Goal: Information Seeking & Learning: Find specific page/section

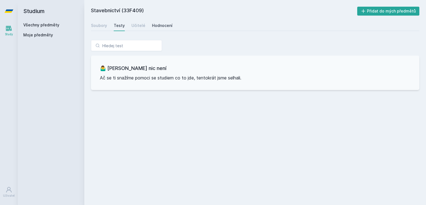
click at [159, 26] on div "Hodnocení" at bounding box center [162, 26] width 21 height 6
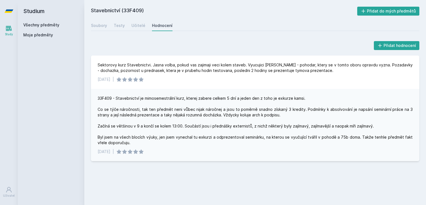
click at [41, 25] on link "Všechny předměty" at bounding box center [41, 24] width 36 height 5
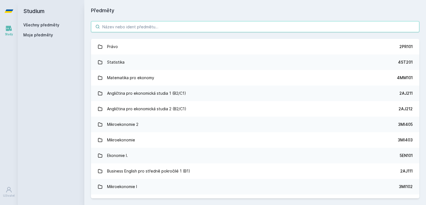
click at [114, 29] on input "search" at bounding box center [255, 26] width 329 height 11
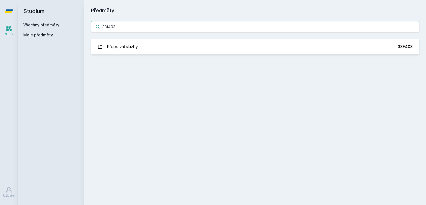
type input "33f403"
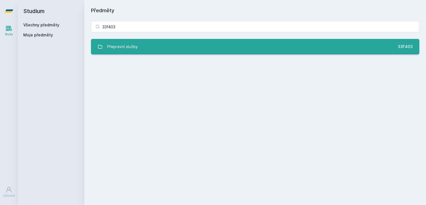
click at [122, 49] on div "Přepravní služby" at bounding box center [122, 46] width 31 height 11
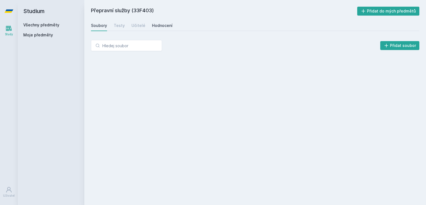
click at [162, 27] on div "Hodnocení" at bounding box center [162, 26] width 21 height 6
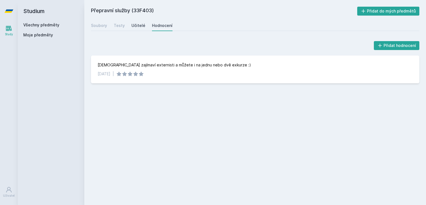
click at [138, 27] on div "Učitelé" at bounding box center [139, 26] width 14 height 6
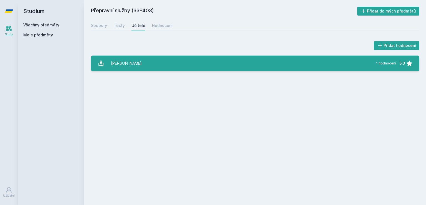
click at [118, 64] on div "[PERSON_NAME]" at bounding box center [126, 63] width 31 height 11
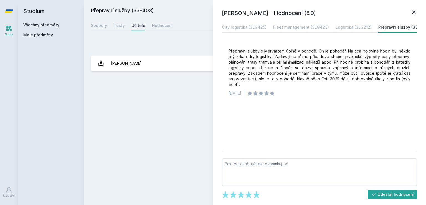
click at [417, 11] on icon at bounding box center [414, 12] width 7 height 7
